Goal: Transaction & Acquisition: Purchase product/service

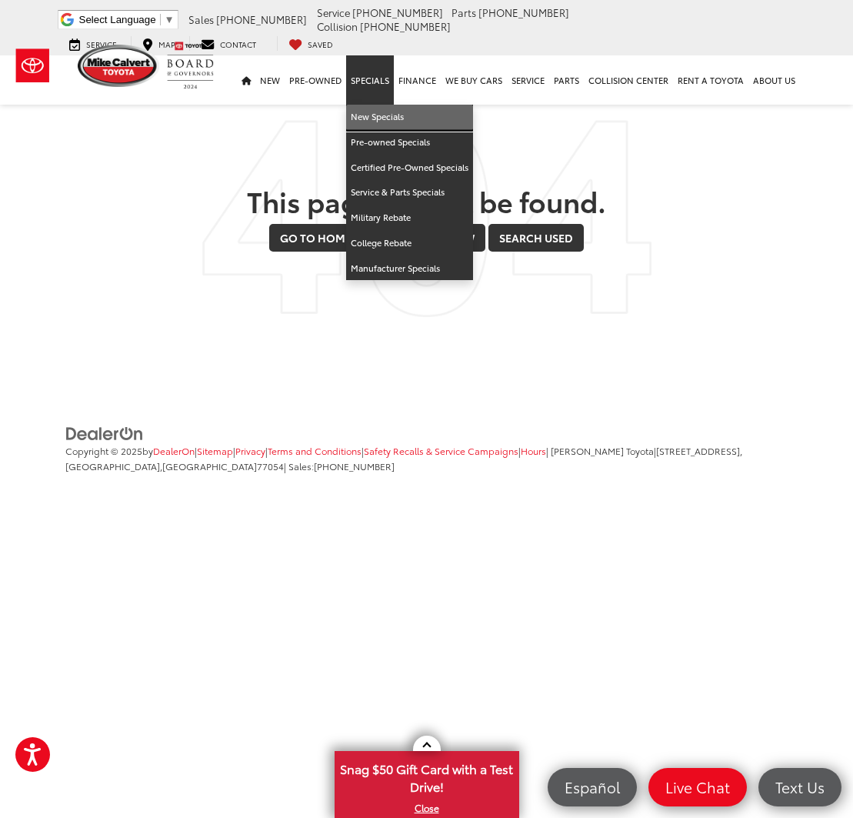
click at [360, 115] on link "New Specials" at bounding box center [409, 117] width 127 height 25
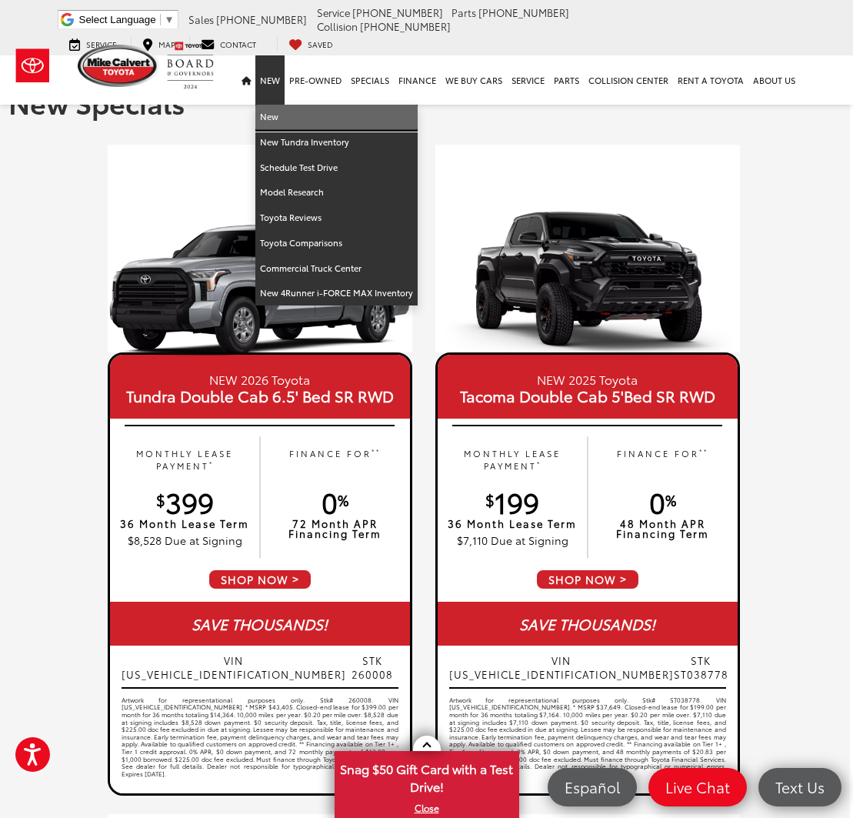
scroll to position [0, 3]
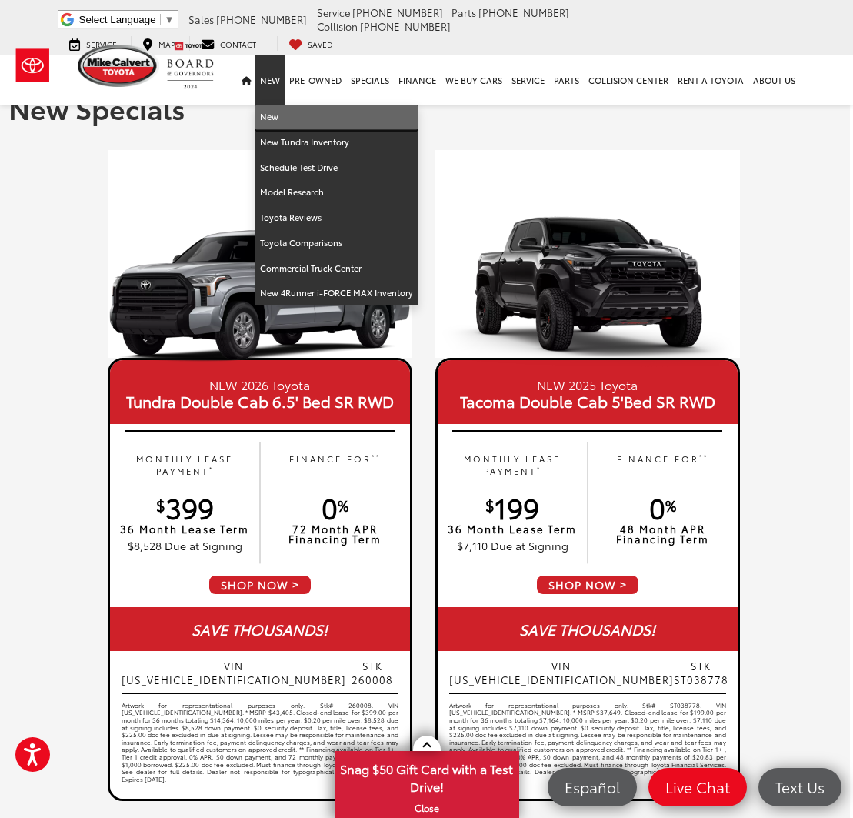
click at [267, 112] on link "New" at bounding box center [336, 117] width 162 height 25
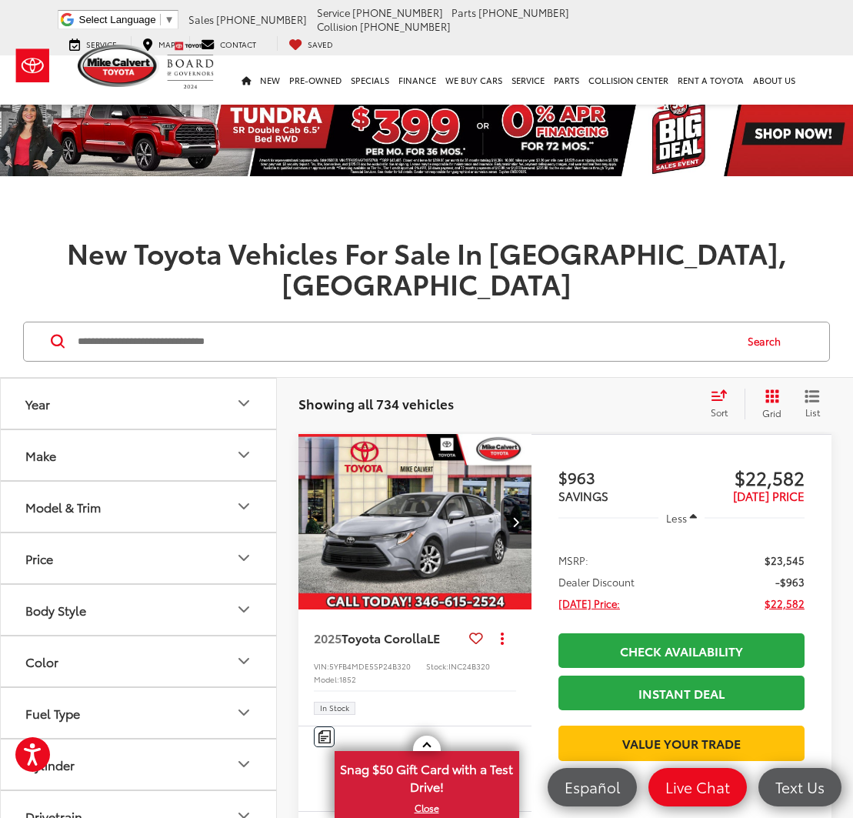
click at [137, 482] on button "Model & Trim" at bounding box center [139, 507] width 277 height 50
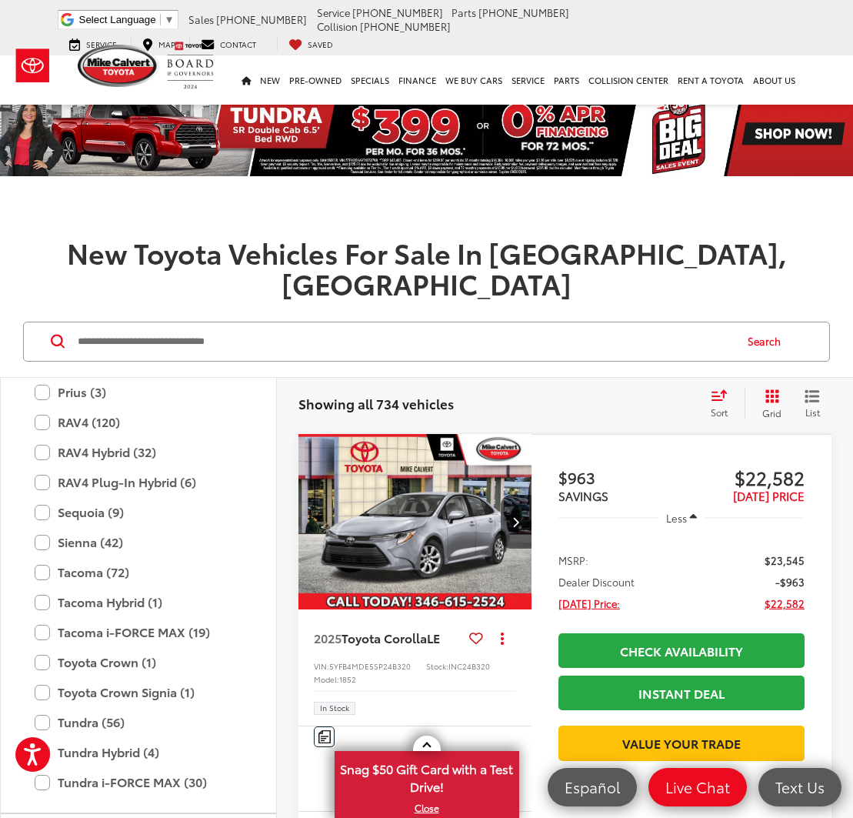
scroll to position [737, 0]
